Goal: Transaction & Acquisition: Purchase product/service

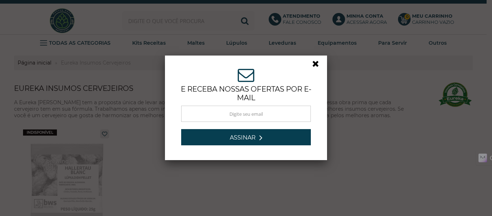
click at [316, 66] on link at bounding box center [318, 65] width 13 height 13
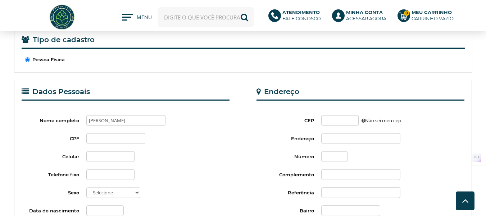
scroll to position [108, 0]
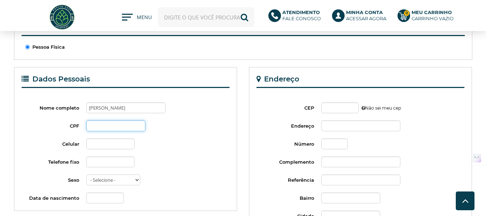
click at [125, 126] on input "CPF" at bounding box center [115, 125] width 59 height 11
type input "162.092.968-66"
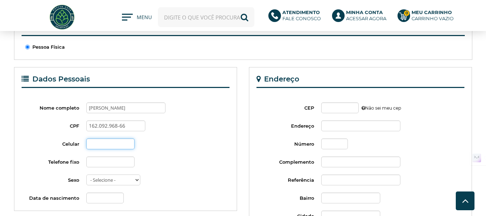
click at [116, 140] on input "Celular" at bounding box center [110, 143] width 48 height 11
type input "(11) 99393-7811"
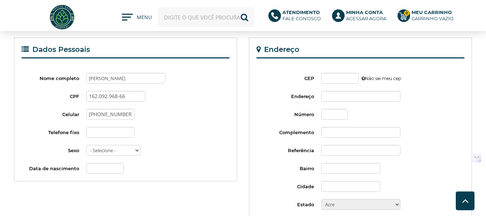
scroll to position [180, 0]
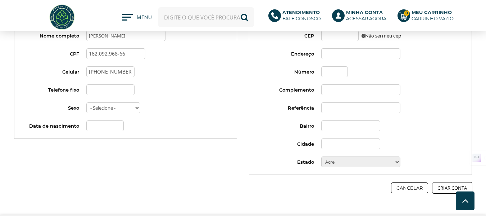
click at [124, 107] on select "- Selecione - Masculino Feminino" at bounding box center [113, 107] width 54 height 11
select select "m"
click at [86, 102] on select "- Selecione - Masculino Feminino" at bounding box center [113, 107] width 54 height 11
click at [111, 127] on input "Data de nascimento" at bounding box center [104, 125] width 37 height 11
type input "24/10/1968"
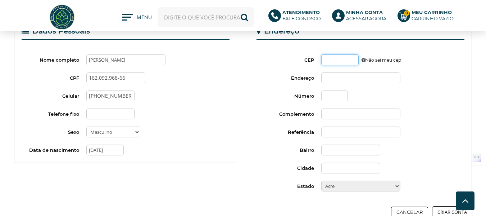
scroll to position [144, 0]
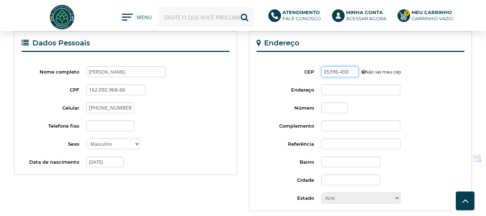
type input "05396-450"
type input "Avenida Darcy Reis"
type input "Parque dos Príncipes"
type input "São Paulo"
select select "SP"
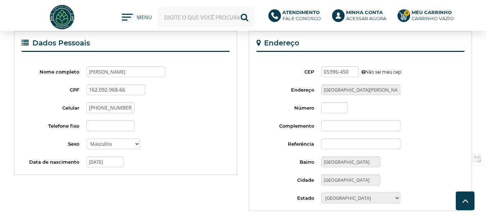
click at [320, 105] on div "Número" at bounding box center [361, 107] width 208 height 11
click at [341, 105] on input "Número" at bounding box center [335, 107] width 27 height 11
type input "1478"
click at [419, 116] on fieldset "Endereço CEP 05396-450 Não sei meu cep Endereço Avenida Darcy Reis Número 1478 …" at bounding box center [361, 121] width 208 height 165
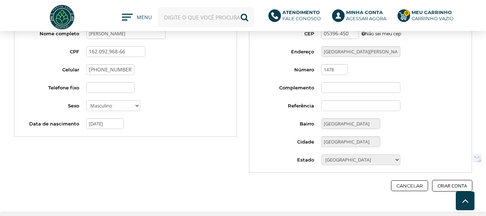
scroll to position [216, 0]
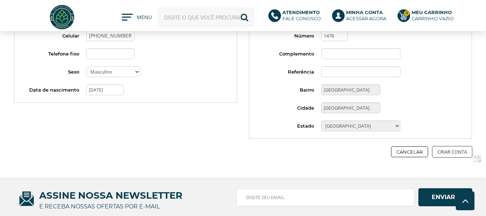
click at [457, 153] on button "Criar Conta" at bounding box center [452, 152] width 40 height 12
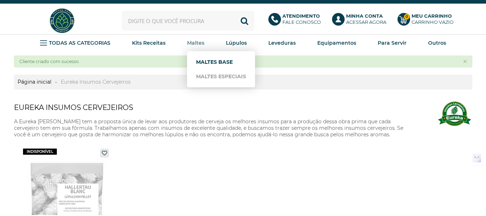
click at [202, 62] on link "Maltes Base" at bounding box center [221, 62] width 50 height 14
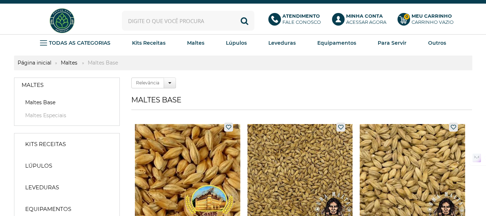
click at [162, 24] on input "text" at bounding box center [188, 21] width 132 height 20
paste input "Sky Malte"
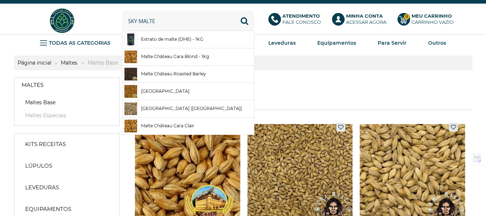
type input "Sky Malte"
click at [235, 11] on button "Buscar" at bounding box center [245, 21] width 20 height 20
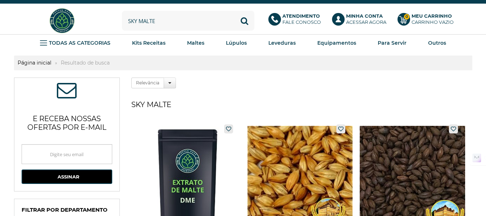
scroll to position [36, 0]
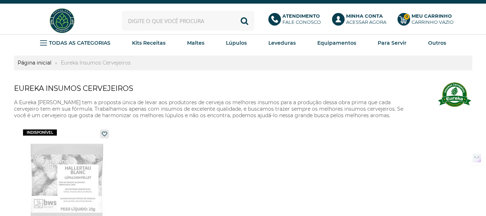
click at [168, 18] on input "text" at bounding box center [188, 21] width 132 height 20
paste input "Pilsen"
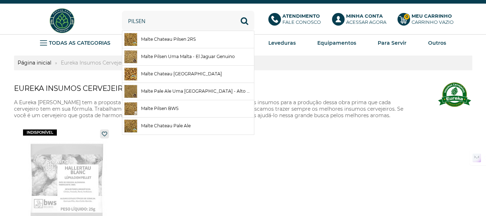
type input "Pilsen"
click at [235, 11] on button "Buscar" at bounding box center [245, 21] width 20 height 20
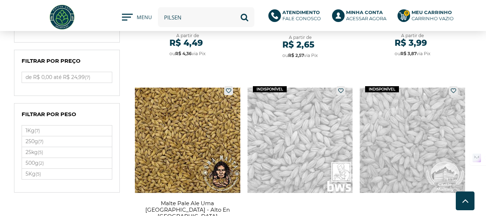
scroll to position [216, 0]
